Goal: Task Accomplishment & Management: Manage account settings

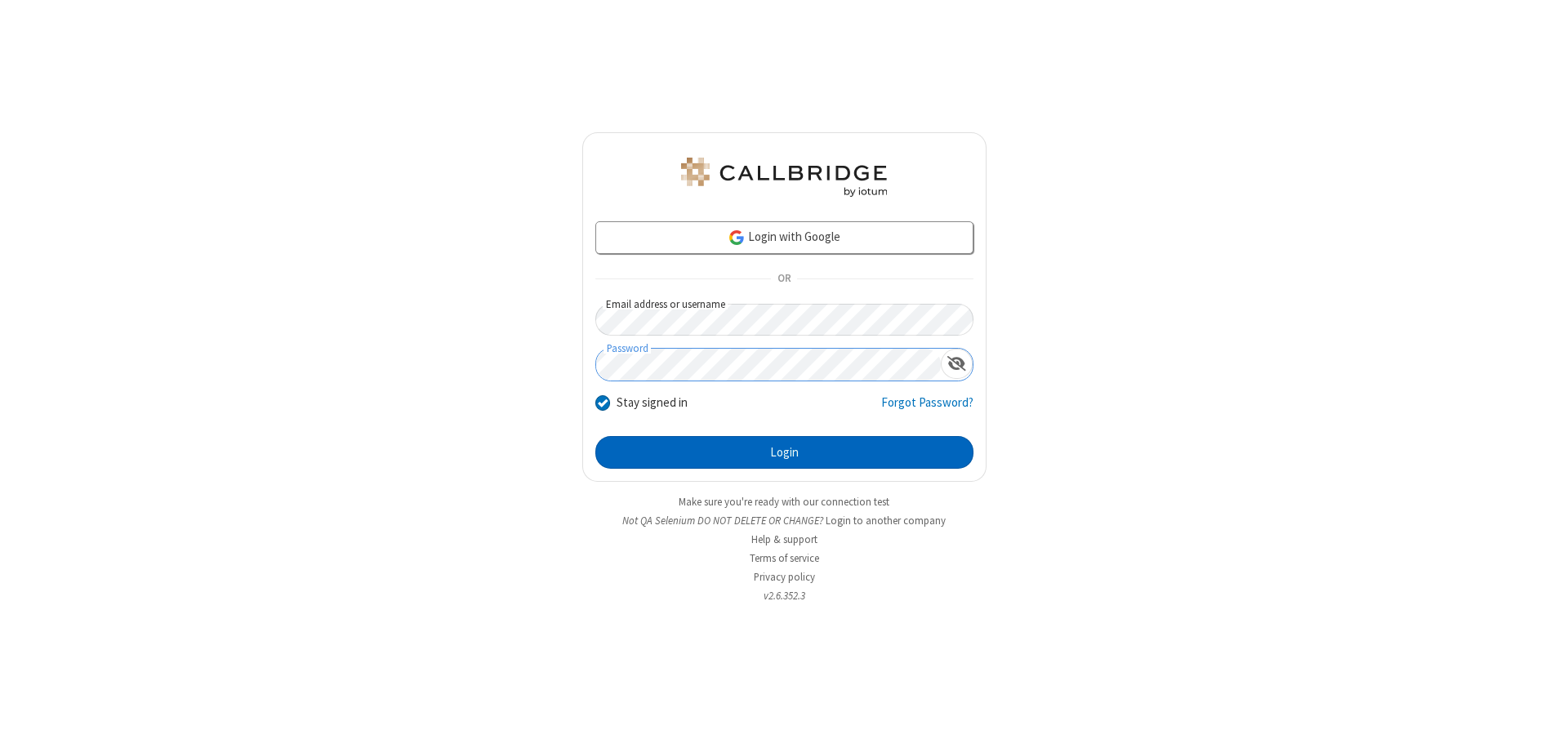
click at [784, 453] on button "Login" at bounding box center [784, 452] width 378 height 33
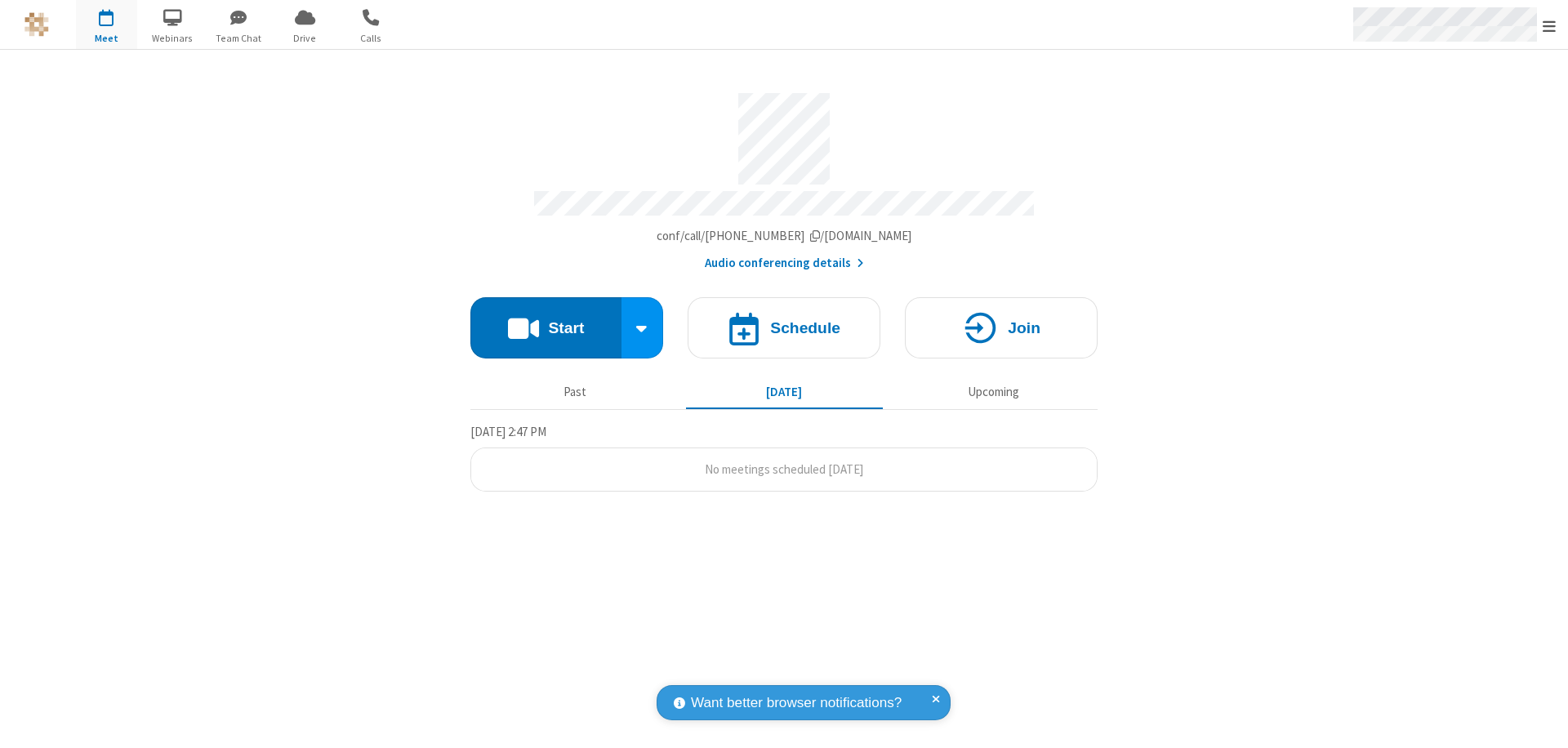
click at [1549, 25] on span "Open menu" at bounding box center [1549, 25] width 13 height 16
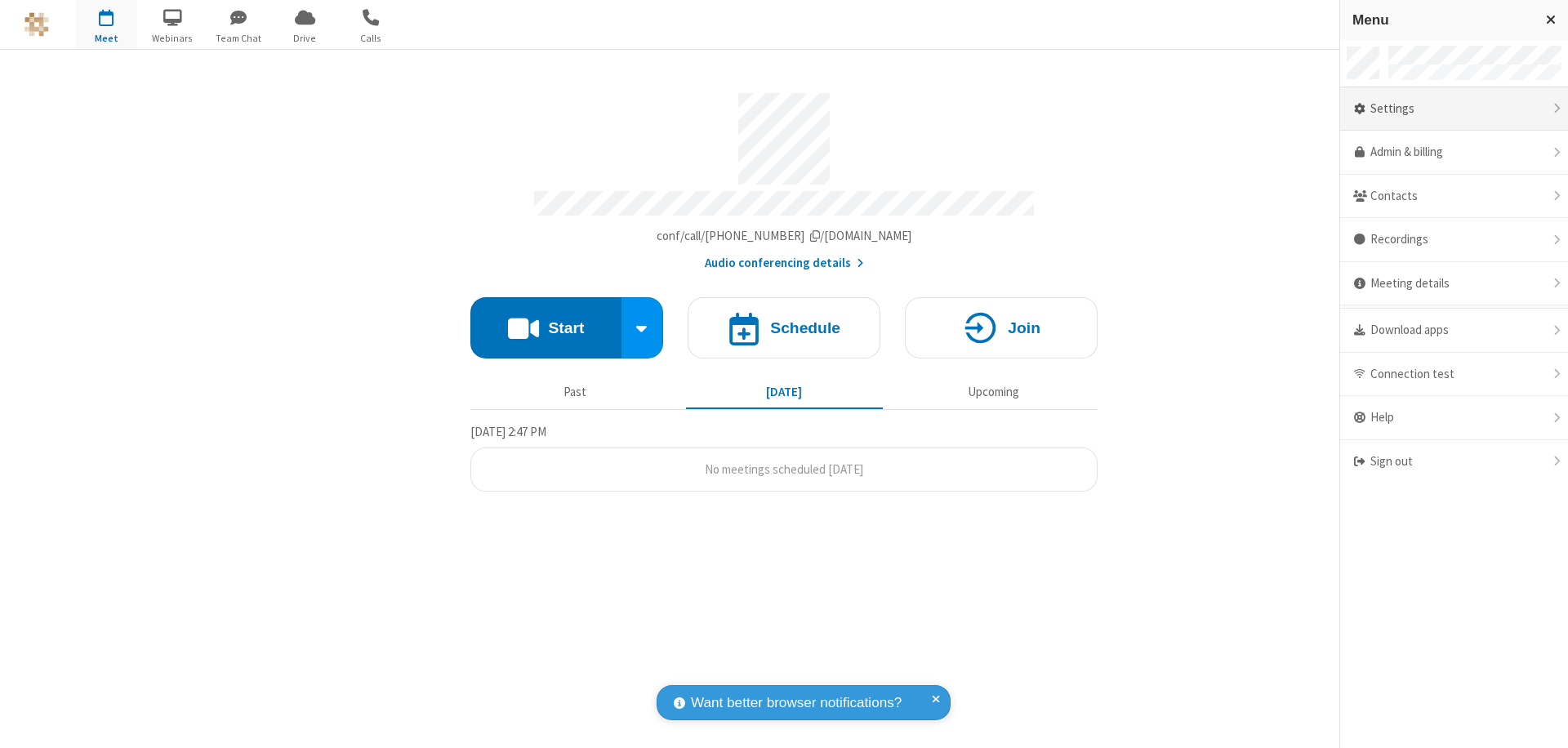
click at [1454, 108] on div "Settings" at bounding box center [1455, 108] width 228 height 44
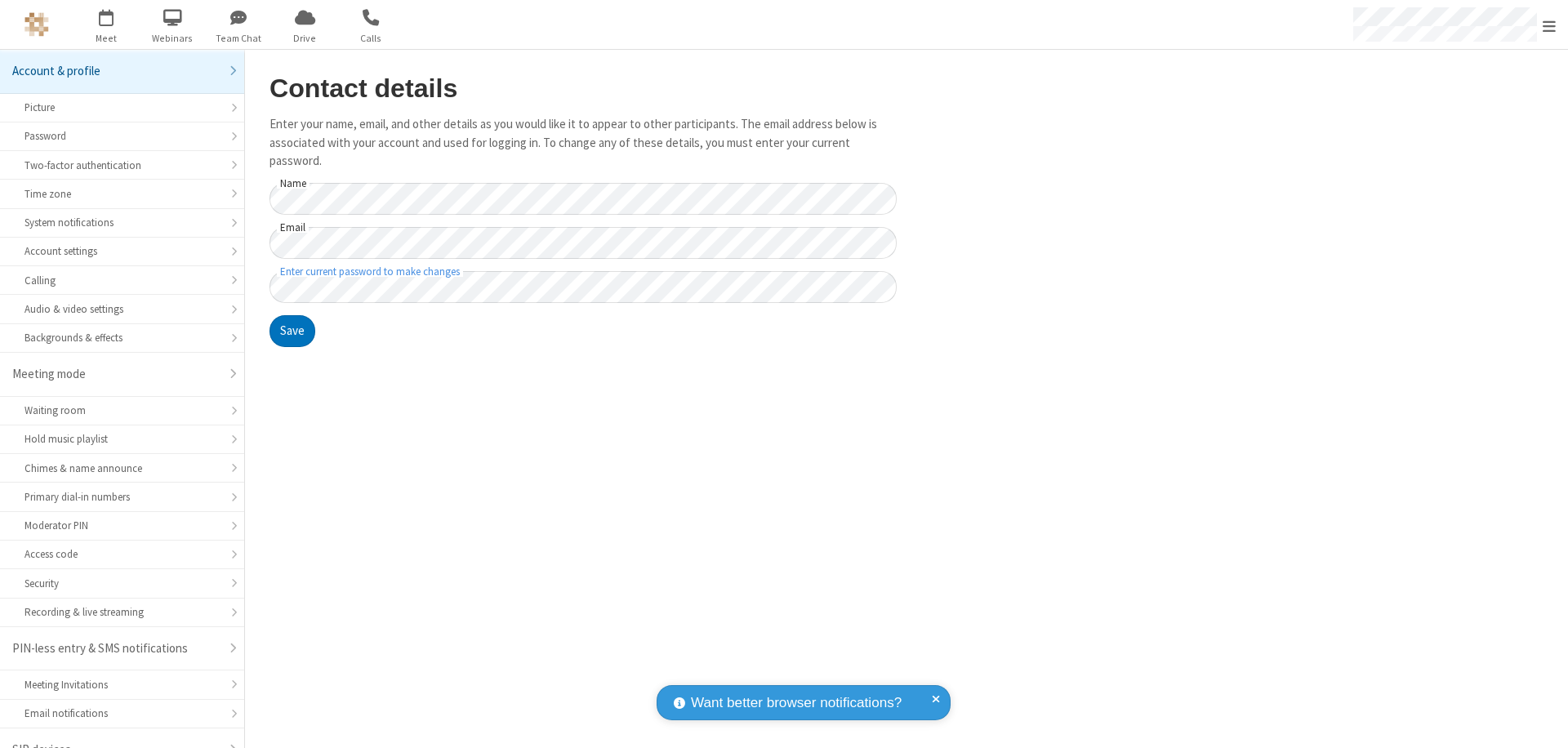
scroll to position [22, 0]
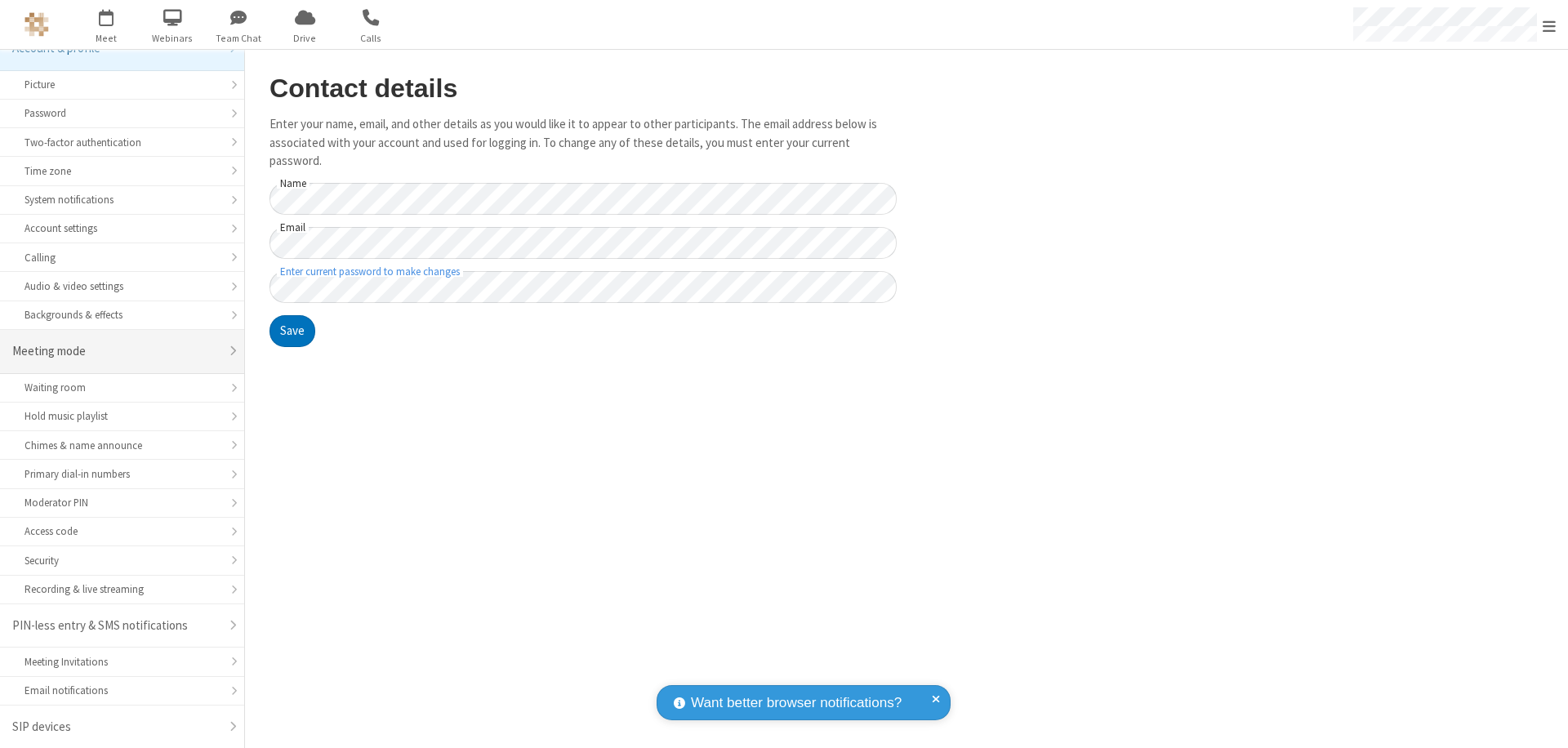
click at [116, 351] on div "Meeting mode" at bounding box center [116, 352] width 208 height 19
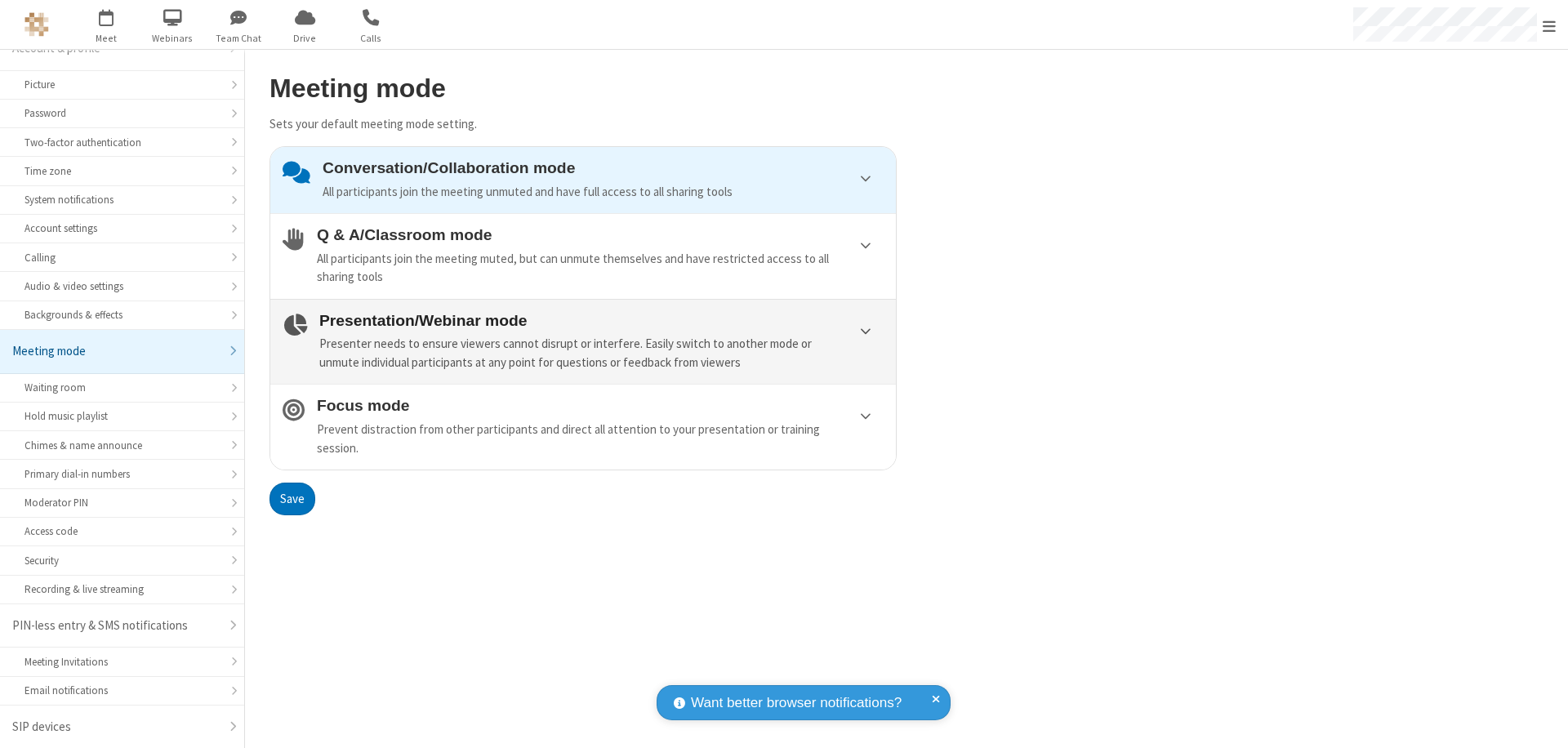
click at [583, 341] on div "Presenter needs to ensure viewers cannot disrupt or interfere. Easily switch to…" at bounding box center [601, 352] width 564 height 36
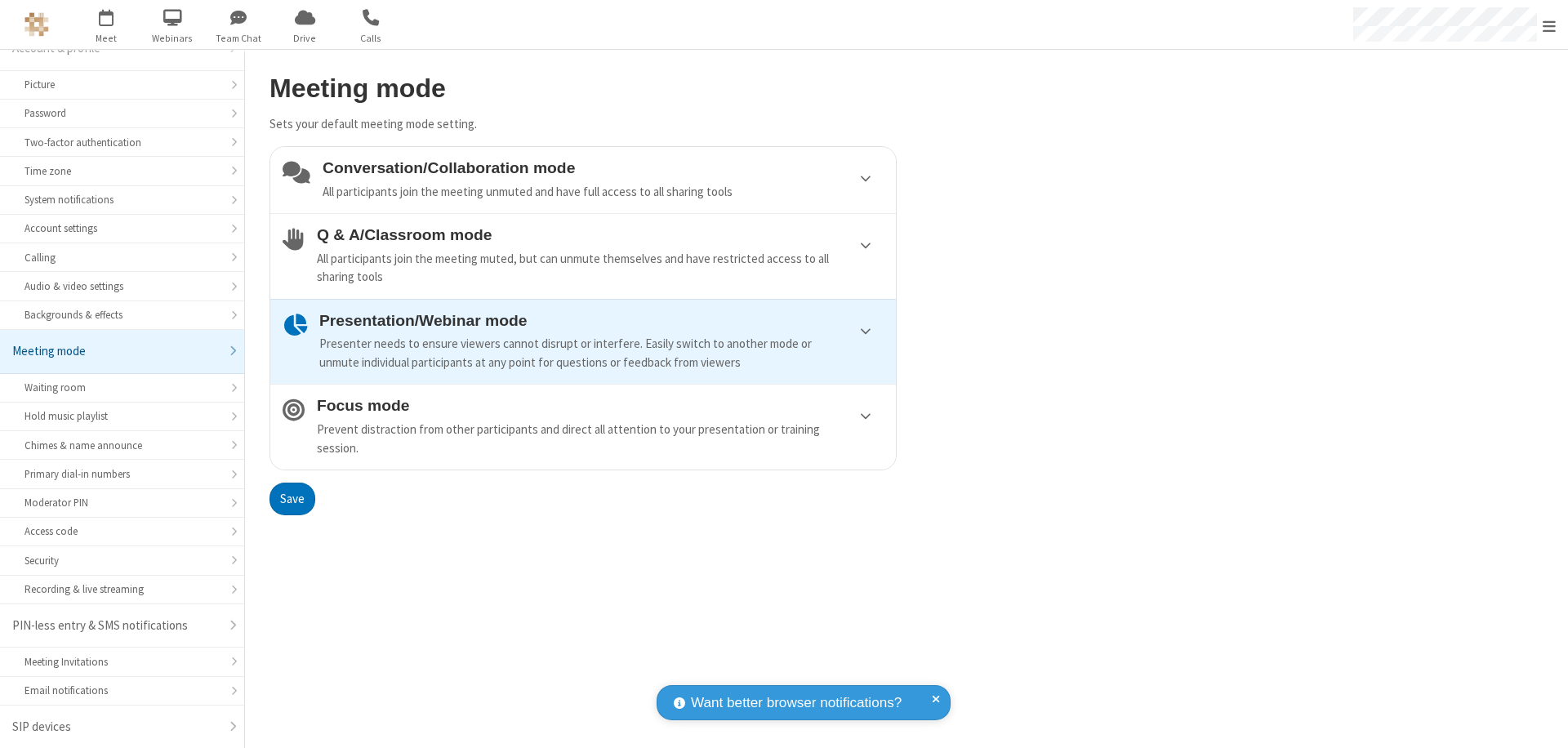
click at [292, 498] on button "Save" at bounding box center [292, 498] width 46 height 33
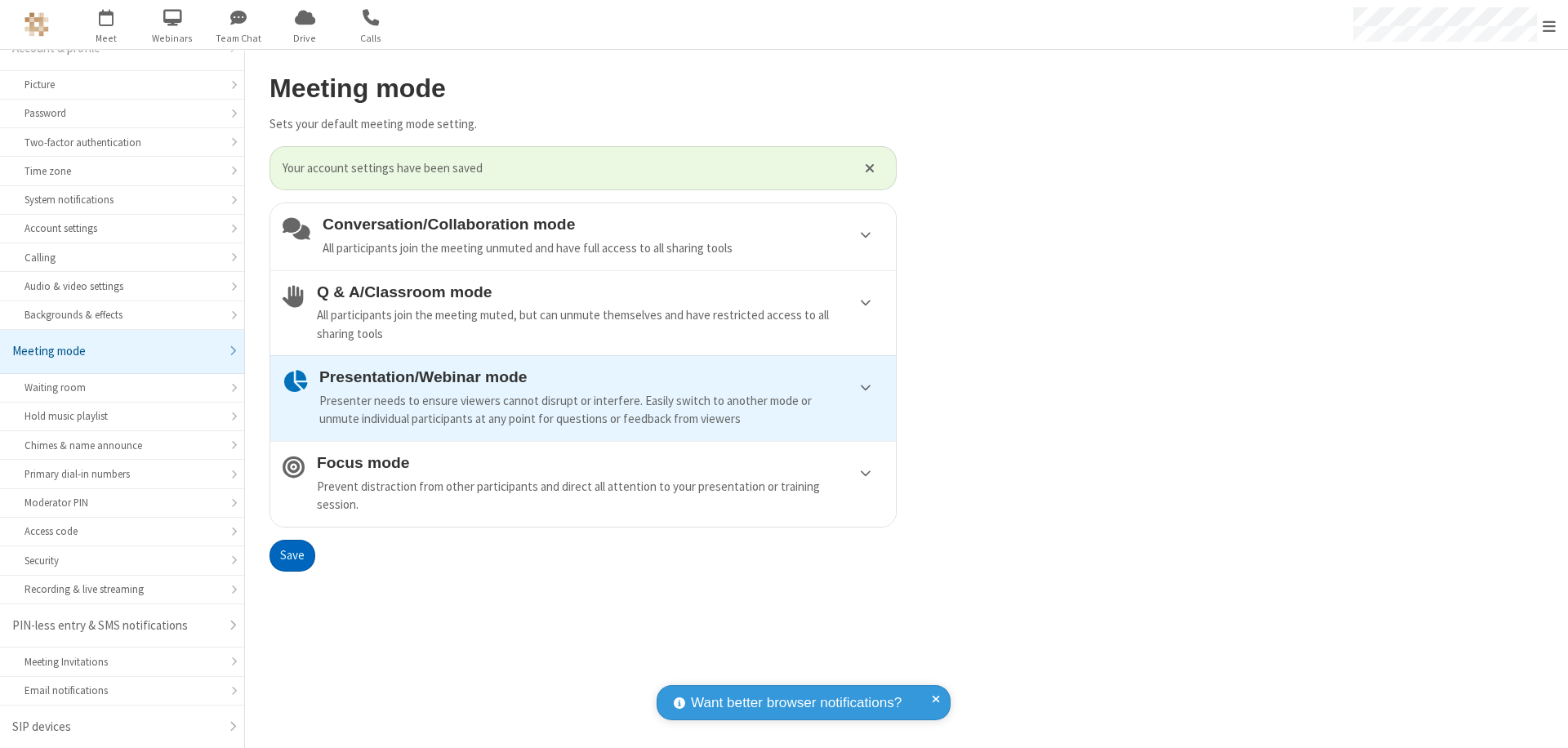
click at [1549, 24] on span "Open menu" at bounding box center [1549, 25] width 13 height 16
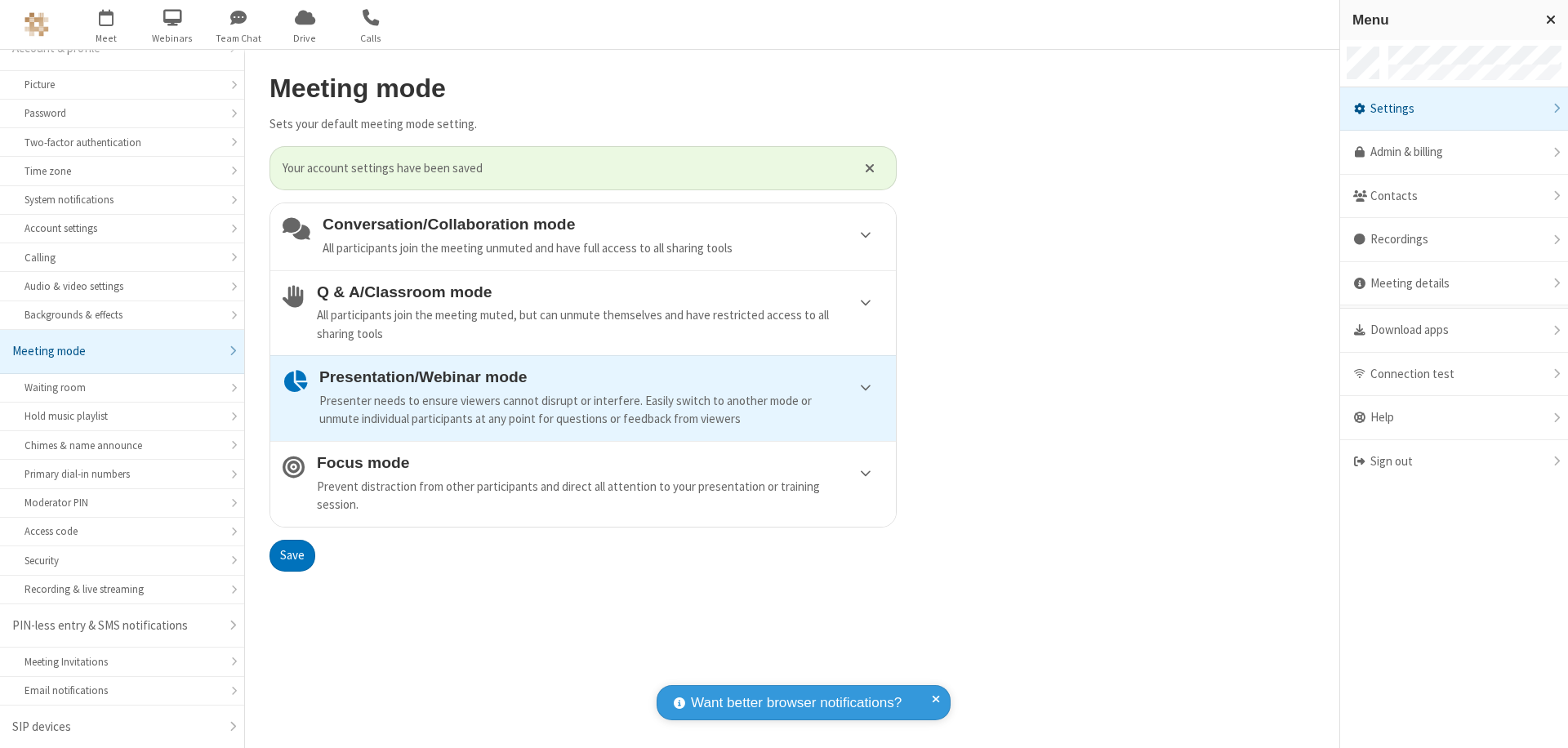
click at [1440, 461] on div "Sign out" at bounding box center [1455, 462] width 228 height 43
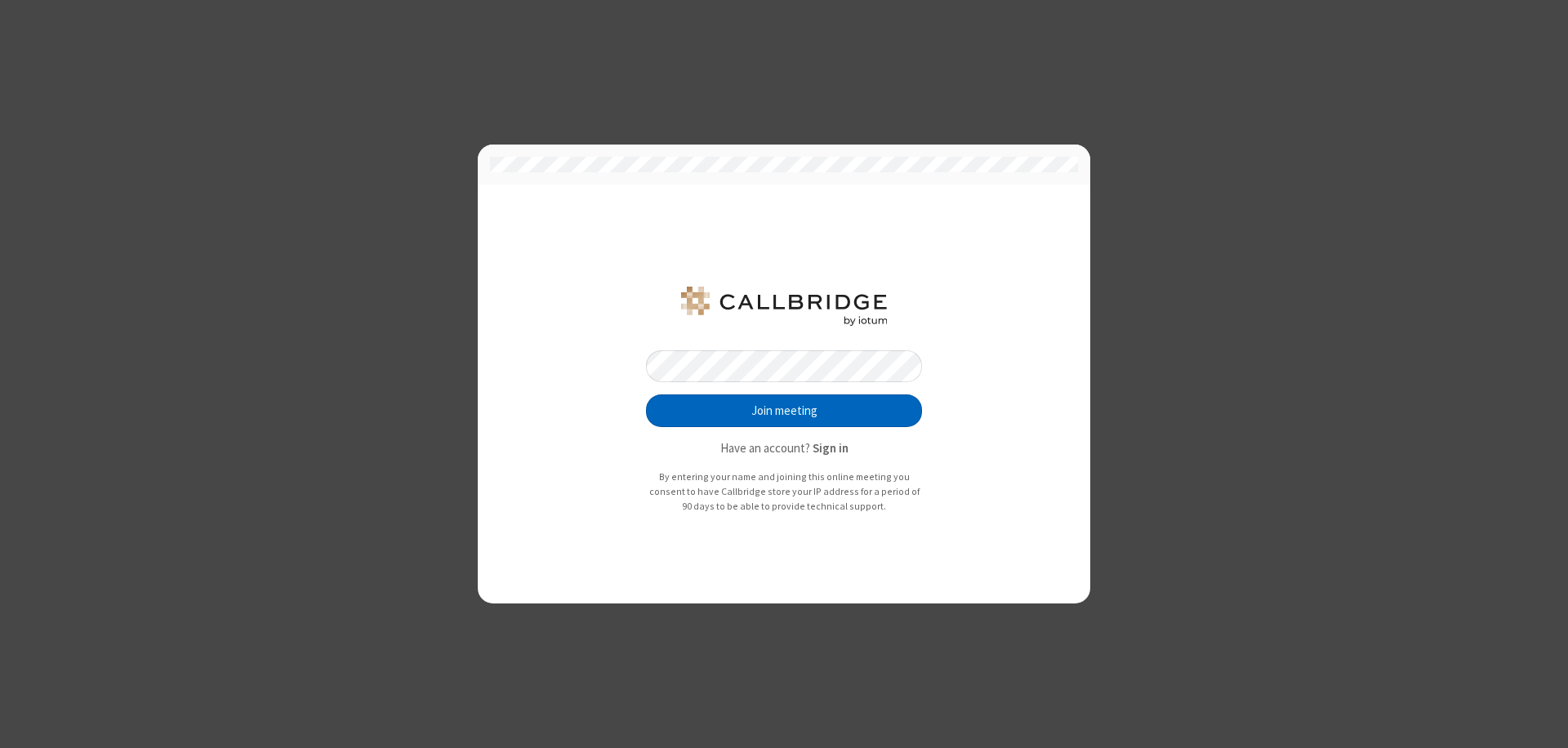
click at [784, 410] on button "Join meeting" at bounding box center [784, 410] width 276 height 33
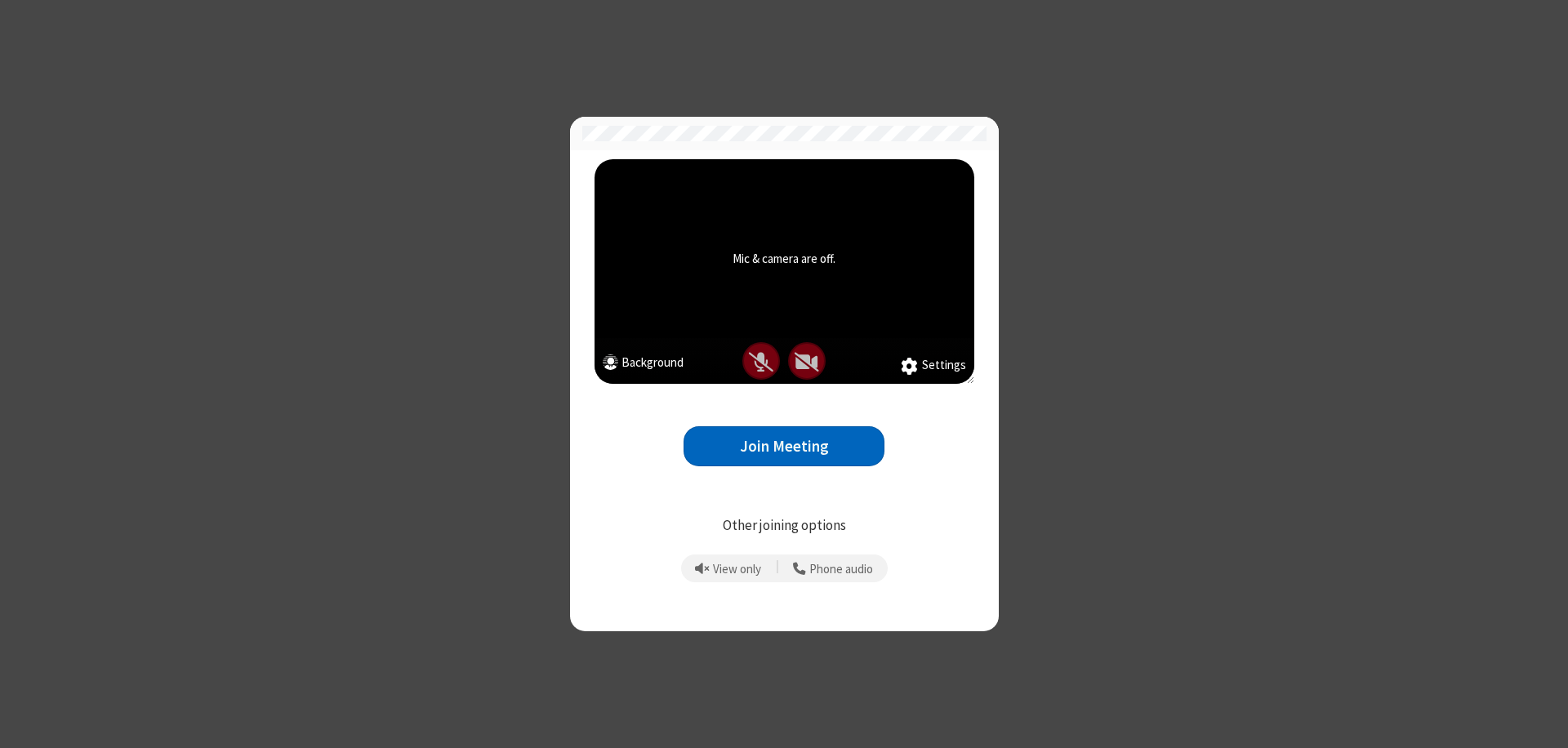
click at [784, 446] on button "Join Meeting" at bounding box center [784, 446] width 201 height 40
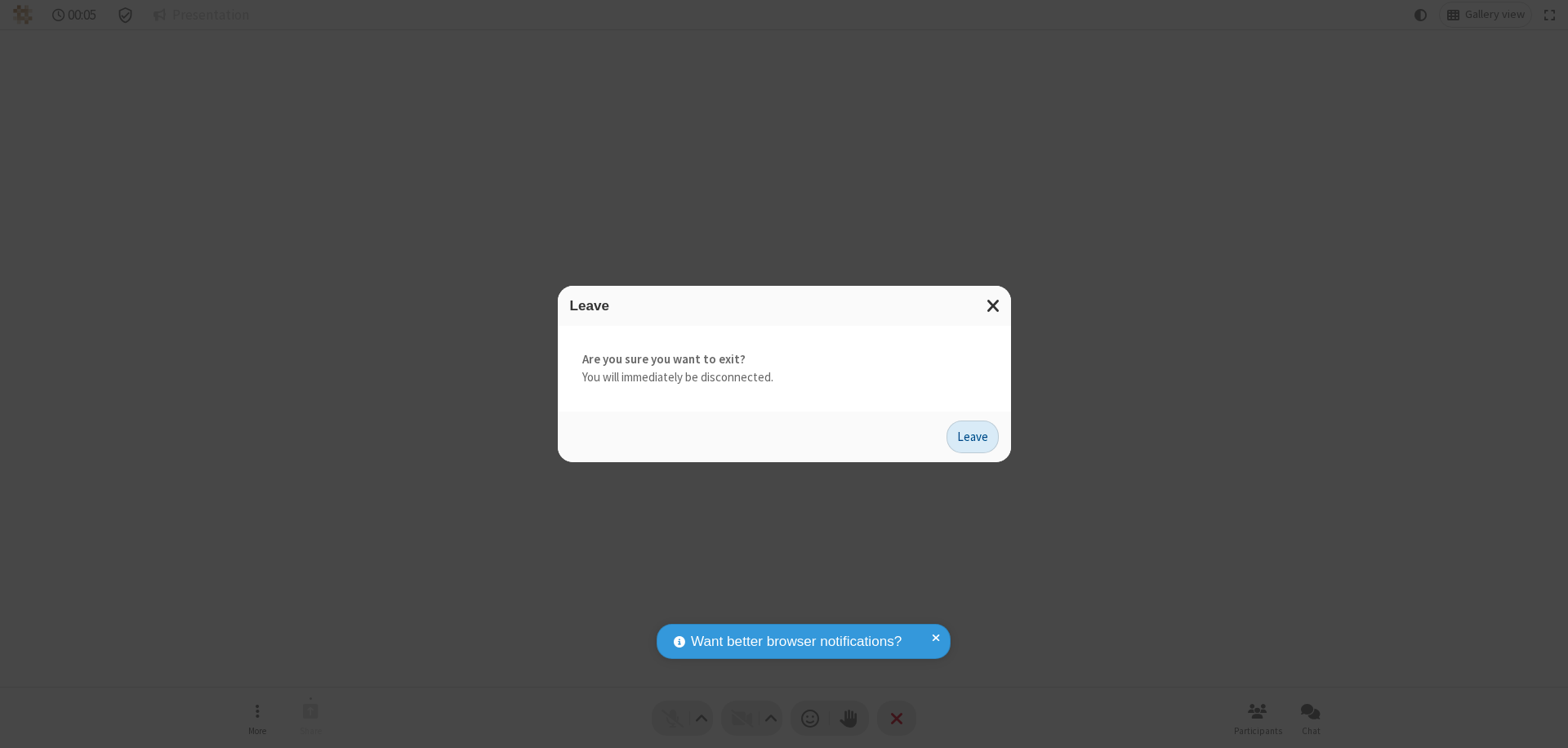
click at [973, 436] on button "Leave" at bounding box center [973, 437] width 52 height 33
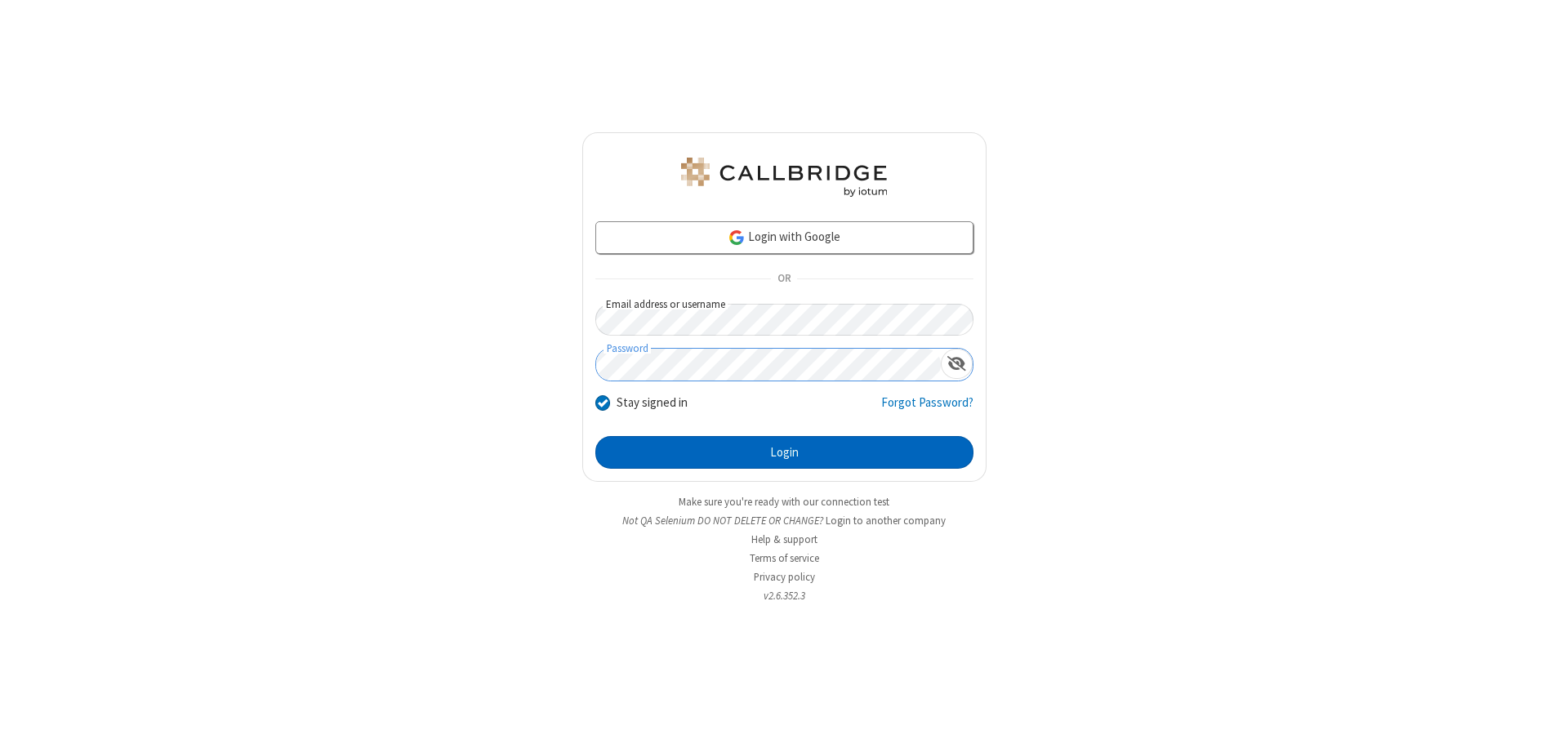
click at [784, 453] on button "Login" at bounding box center [784, 452] width 378 height 33
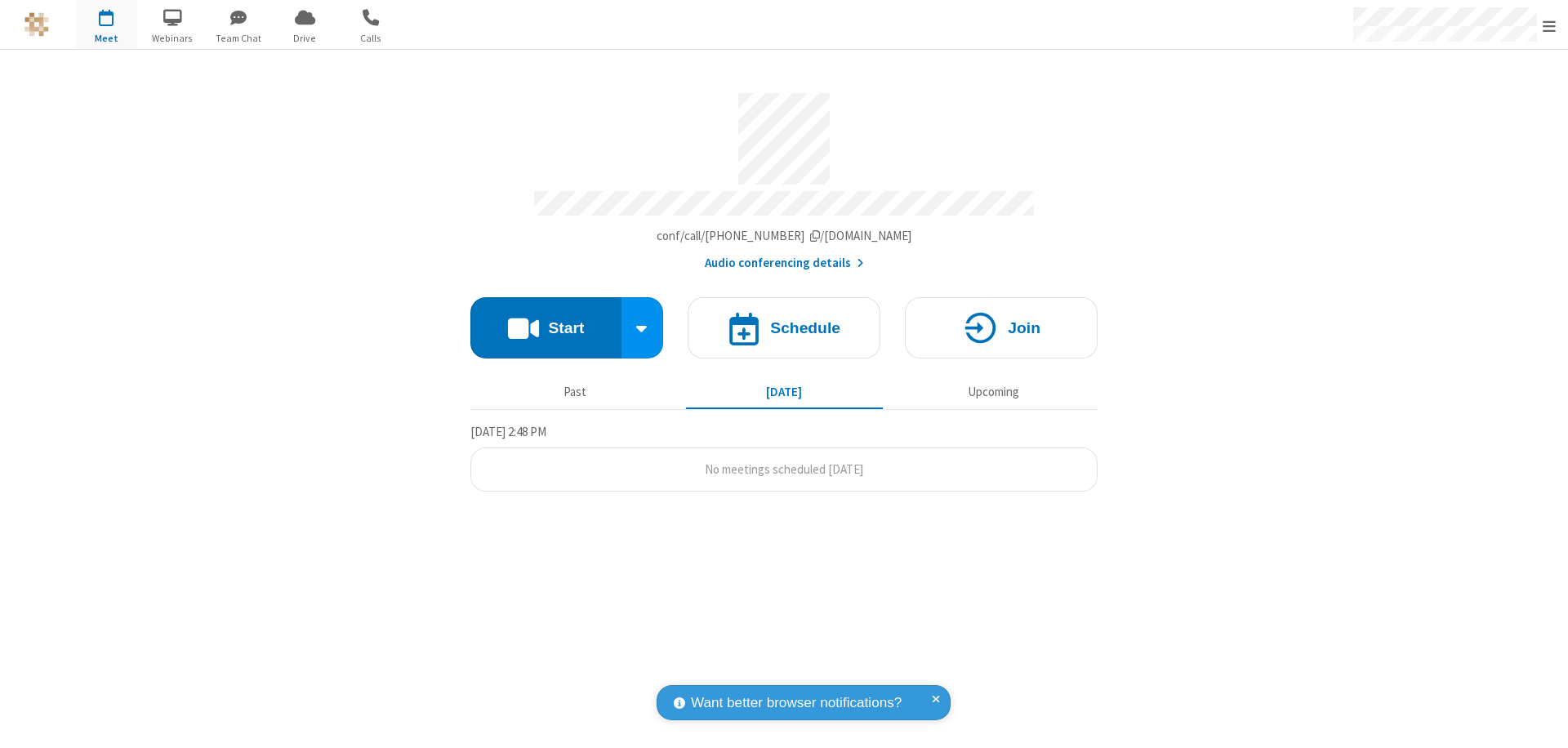
click at [1549, 25] on span "Open menu" at bounding box center [1549, 25] width 13 height 16
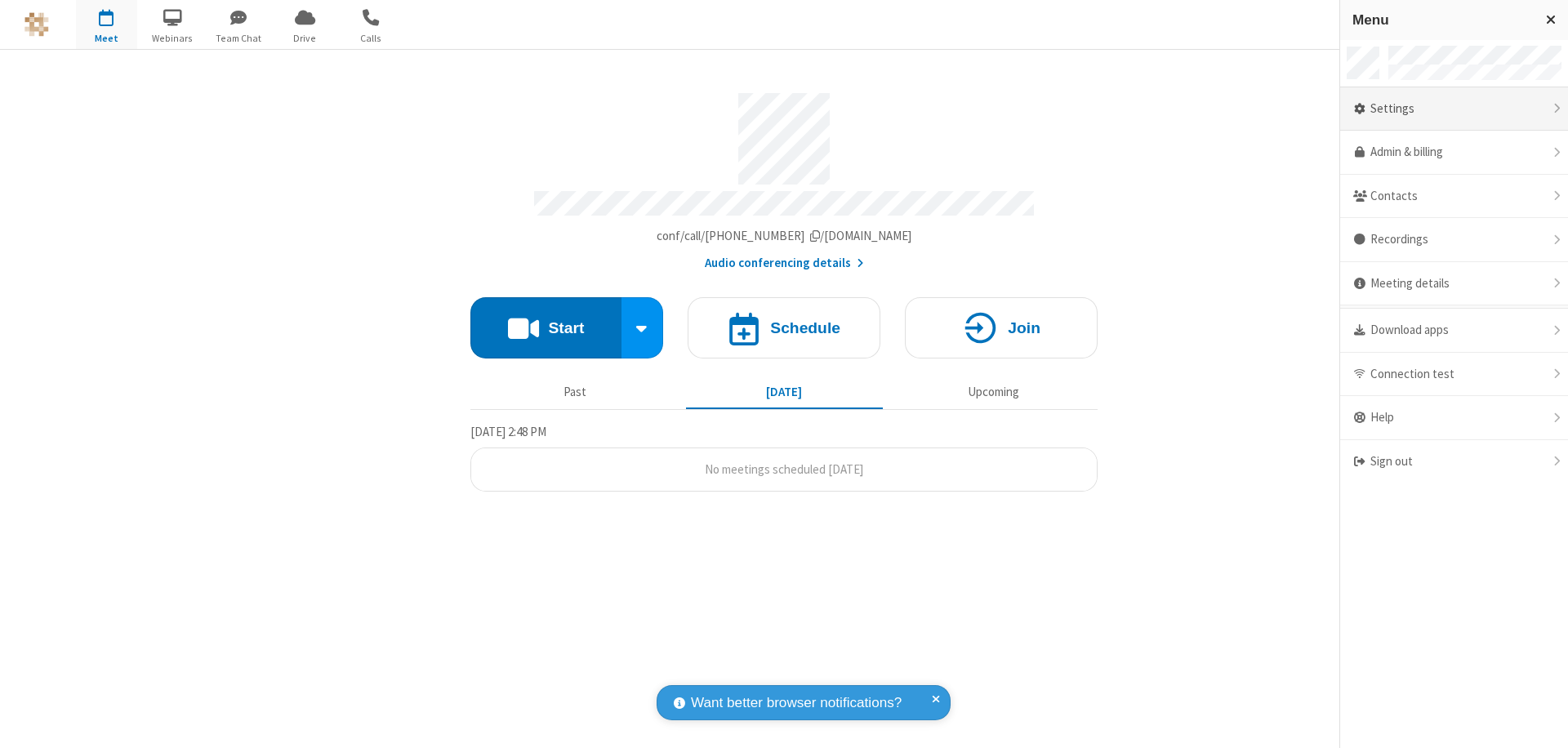
click at [1454, 108] on div "Settings" at bounding box center [1455, 108] width 228 height 44
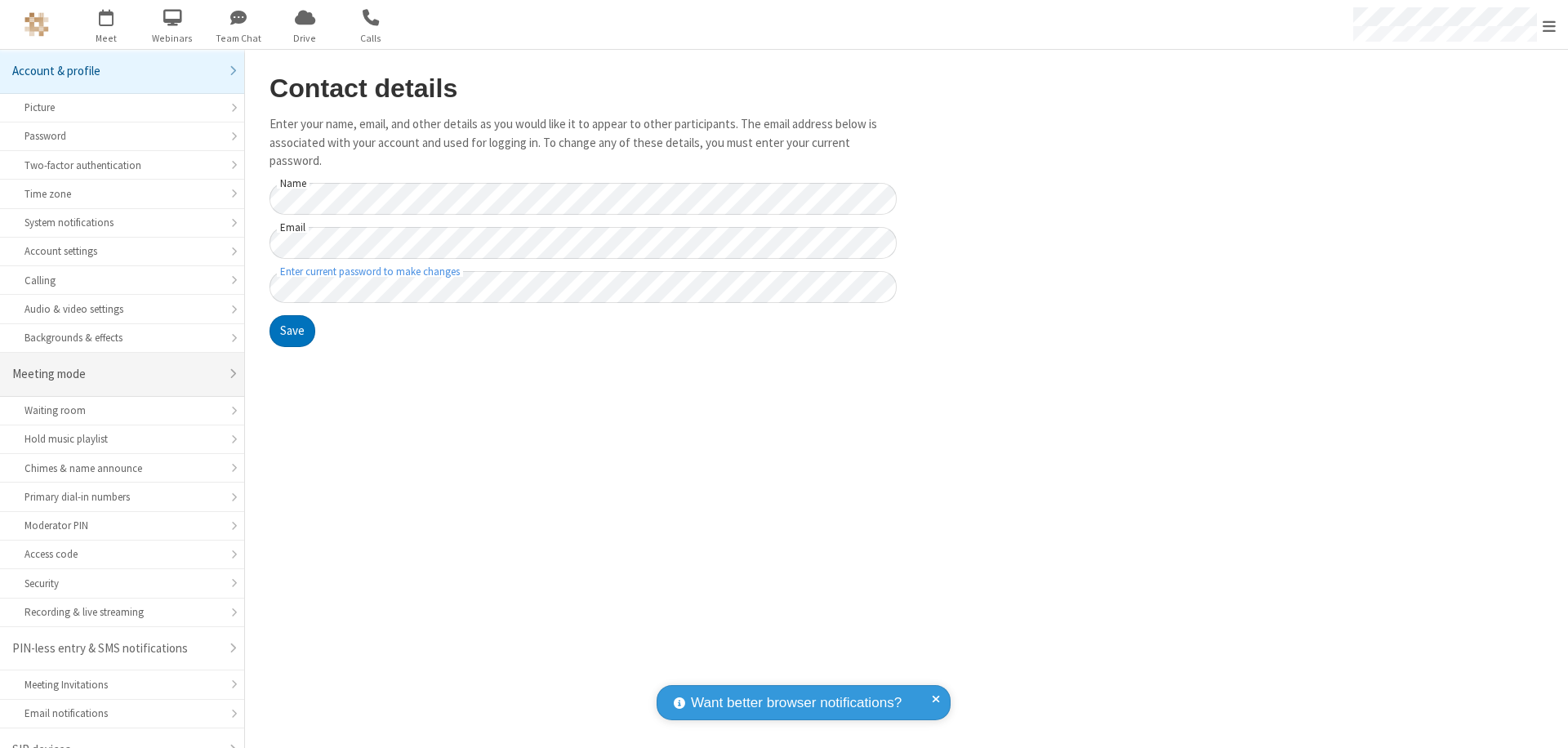
click at [116, 365] on div "Meeting mode" at bounding box center [116, 374] width 208 height 19
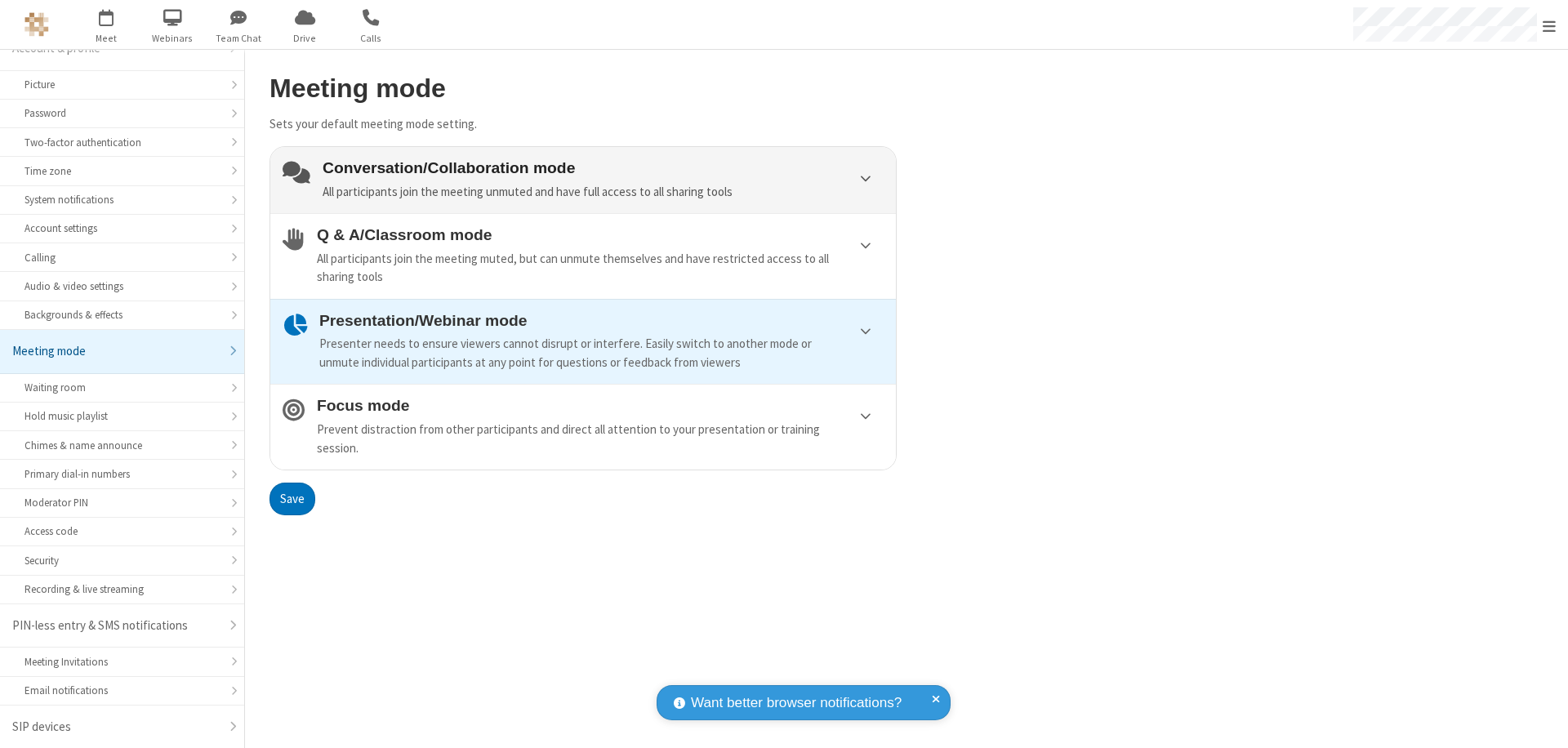
click at [583, 180] on div "Conversation/Collaboration mode All participants join the meeting unmuted and h…" at bounding box center [603, 180] width 561 height 42
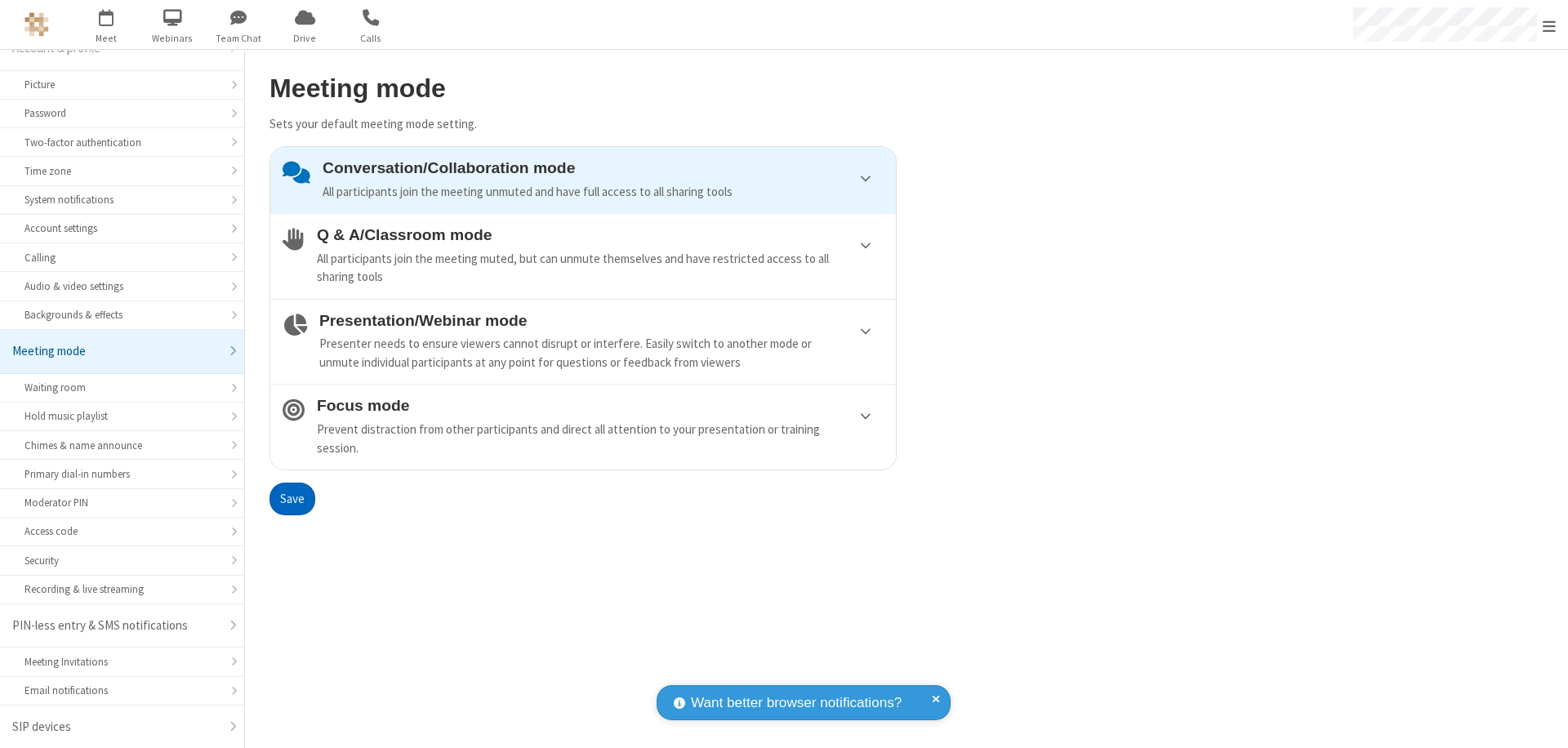
click at [292, 498] on button "Save" at bounding box center [292, 498] width 46 height 33
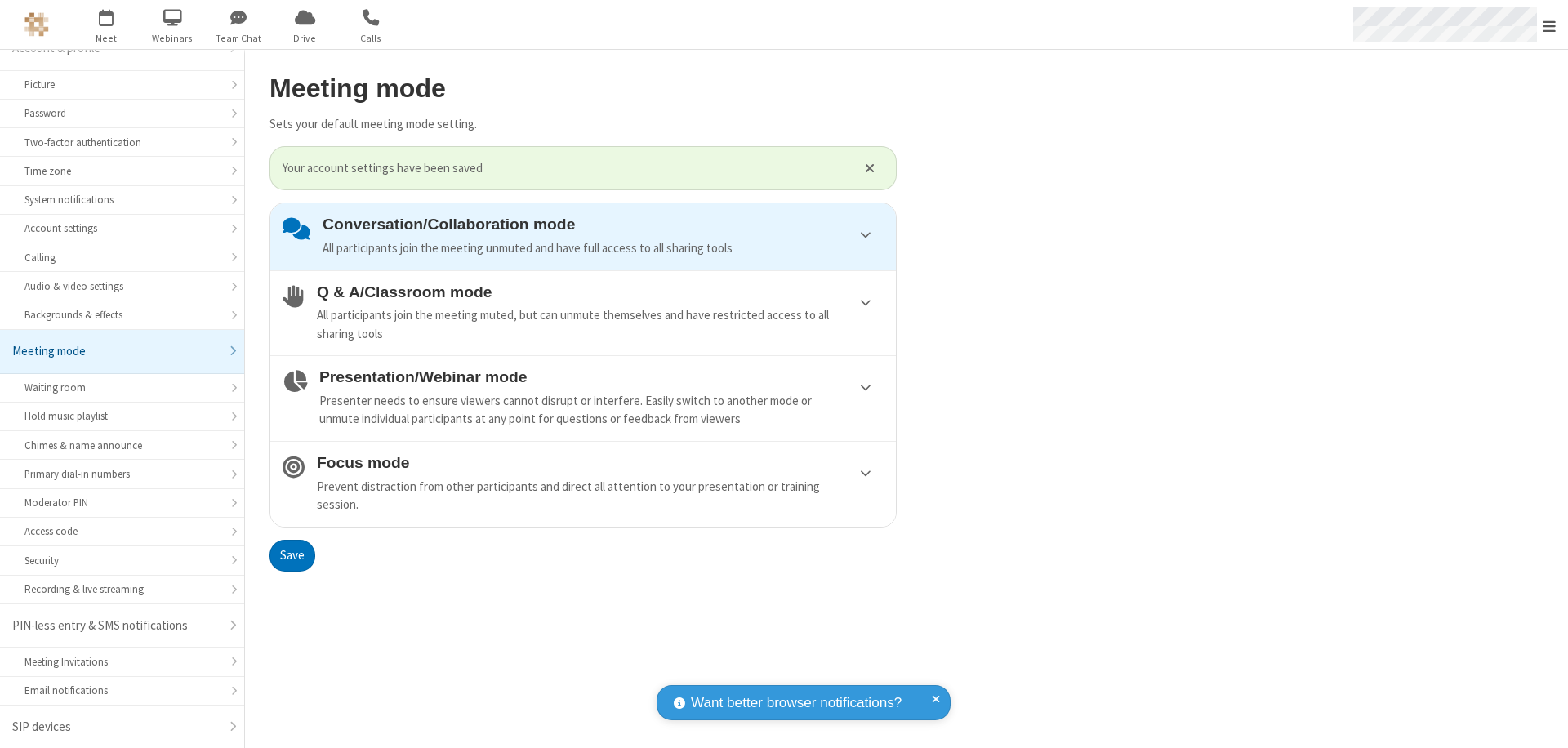
click at [1549, 24] on span "Open menu" at bounding box center [1549, 25] width 13 height 16
